Goal: Use online tool/utility: Utilize a website feature to perform a specific function

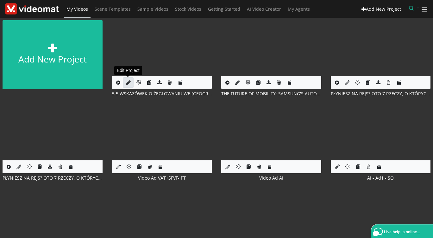
click at [125, 85] on link at bounding box center [128, 82] width 10 height 10
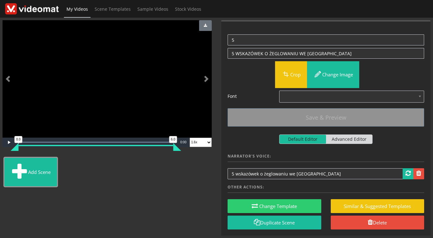
click at [57, 175] on button "Add scene" at bounding box center [30, 172] width 52 height 28
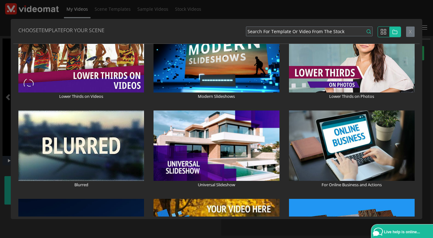
scroll to position [801, 0]
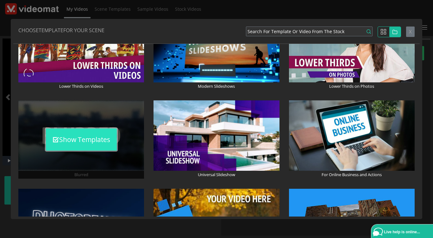
click at [90, 140] on button "Show Templates" at bounding box center [81, 140] width 71 height 22
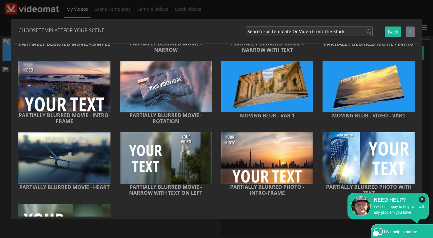
scroll to position [188, 0]
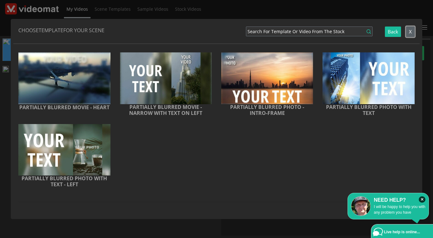
click at [409, 32] on span "X" at bounding box center [410, 31] width 3 height 6
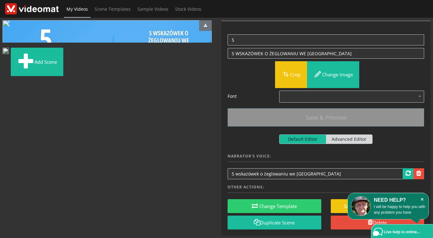
click at [421, 200] on icon "×" at bounding box center [421, 200] width 7 height 6
